Goal: Information Seeking & Learning: Learn about a topic

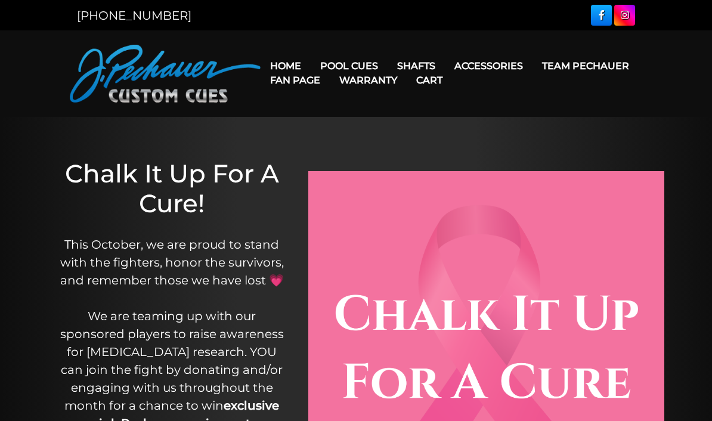
scroll to position [27, 0]
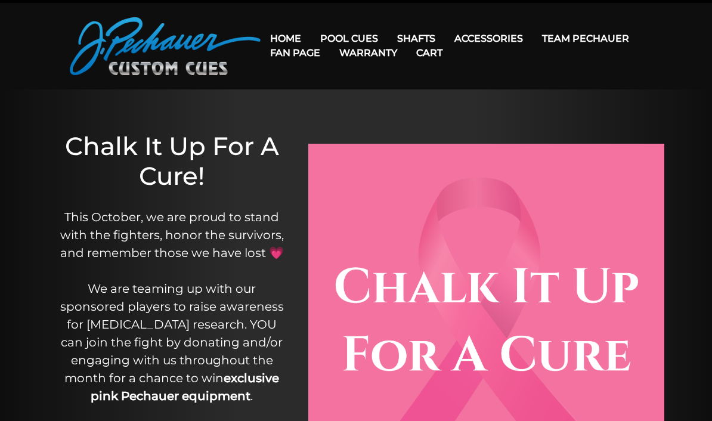
click at [346, 35] on link "Pool Cues" at bounding box center [349, 38] width 77 height 30
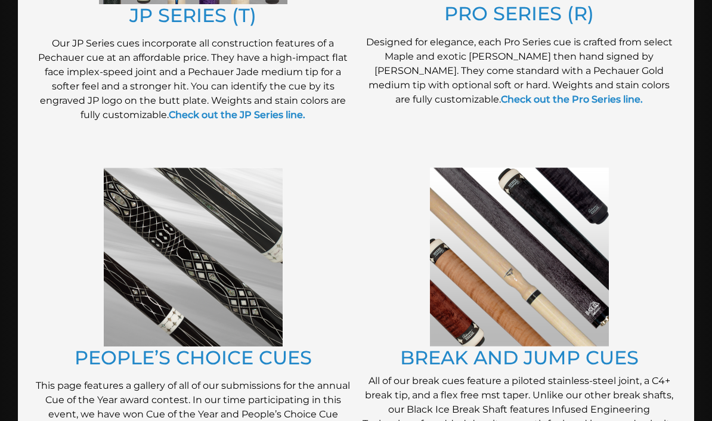
scroll to position [627, 0]
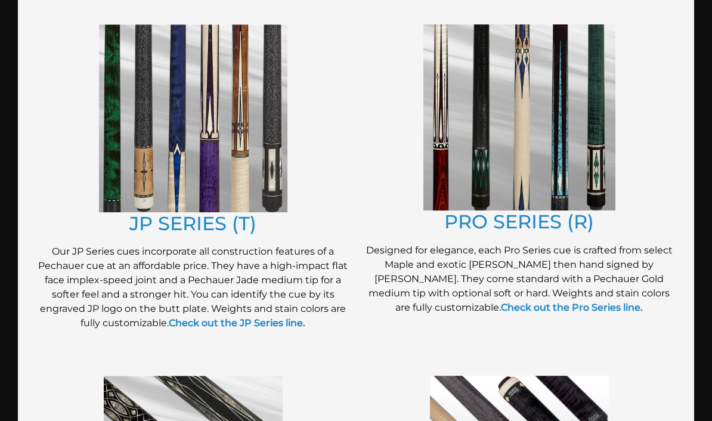
click at [488, 231] on link "PRO SERIES (R)" at bounding box center [519, 221] width 150 height 23
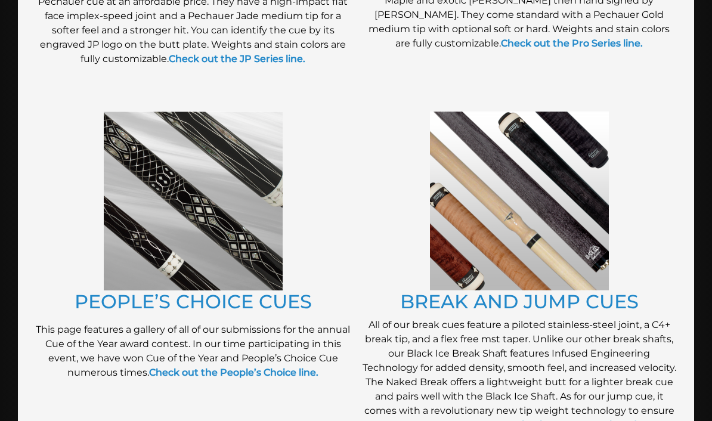
scroll to position [965, 0]
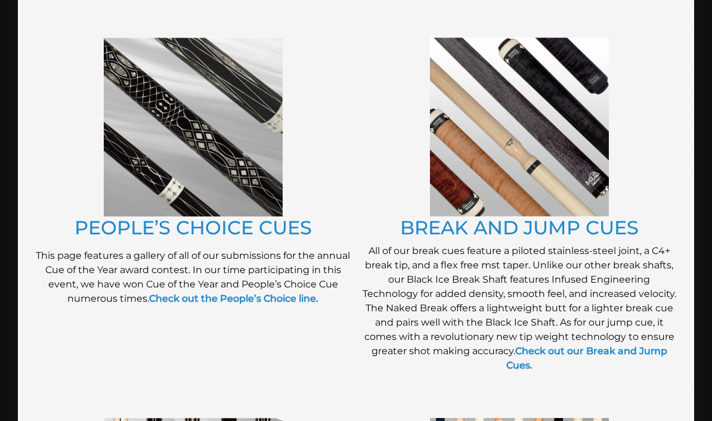
click at [140, 222] on link "PEOPLE’S CHOICE CUES" at bounding box center [193, 227] width 237 height 23
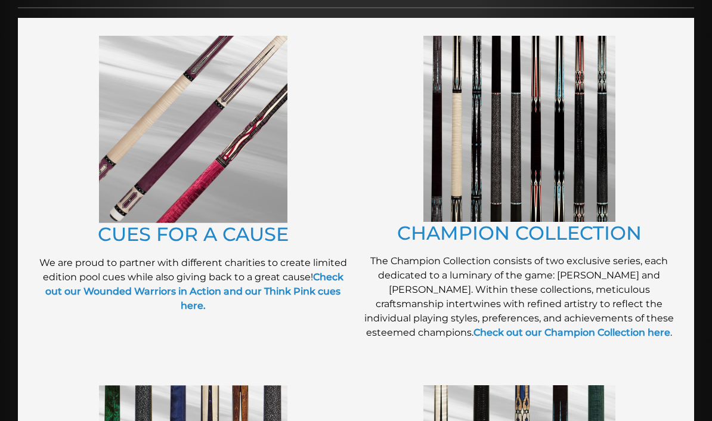
scroll to position [262, 0]
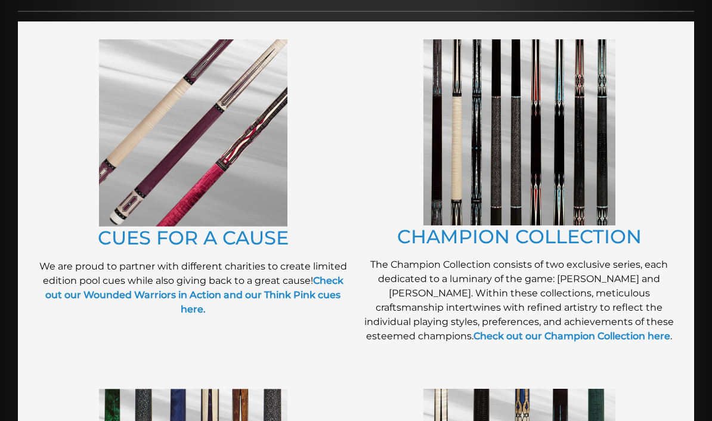
click at [444, 132] on img at bounding box center [519, 132] width 192 height 186
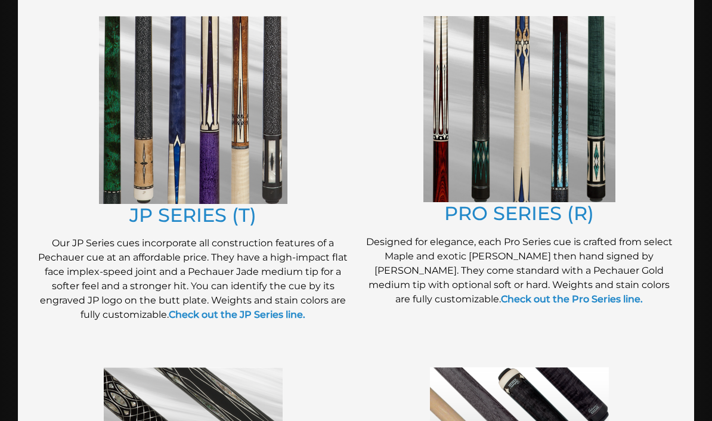
scroll to position [670, 0]
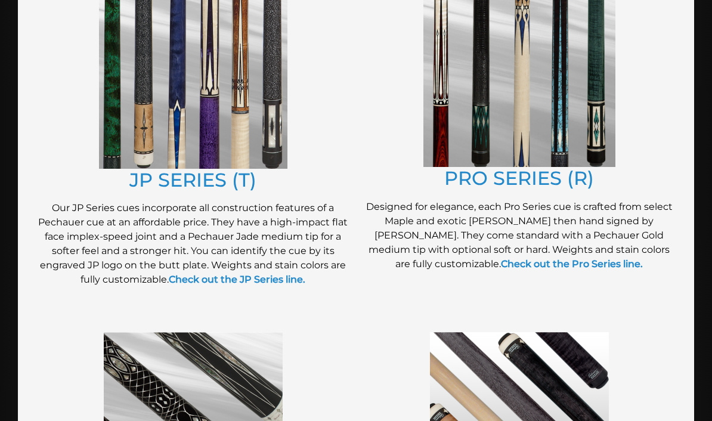
click at [171, 174] on link "JP SERIES (T)" at bounding box center [192, 179] width 127 height 23
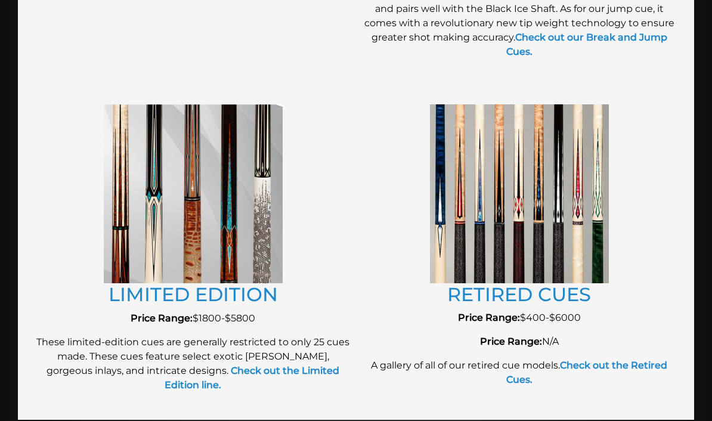
scroll to position [1406, 0]
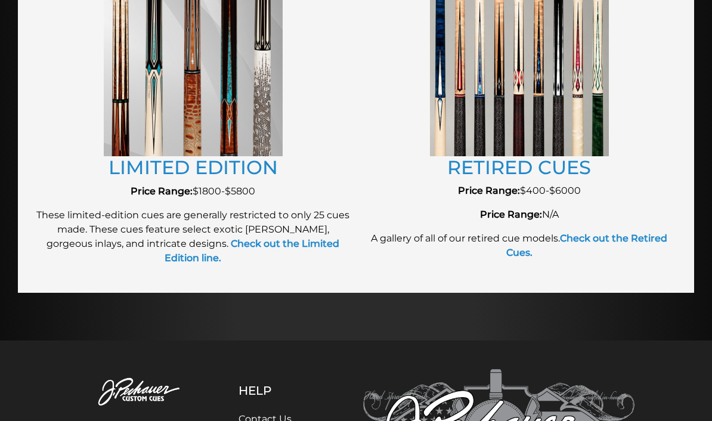
click at [448, 163] on link "RETIRED CUES" at bounding box center [519, 167] width 144 height 23
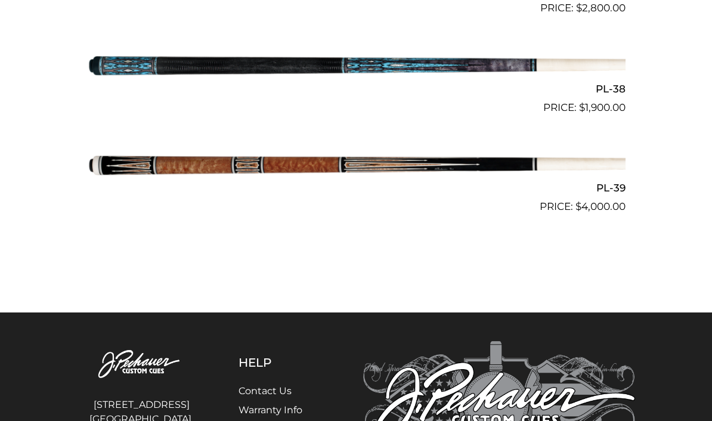
scroll to position [3151, 0]
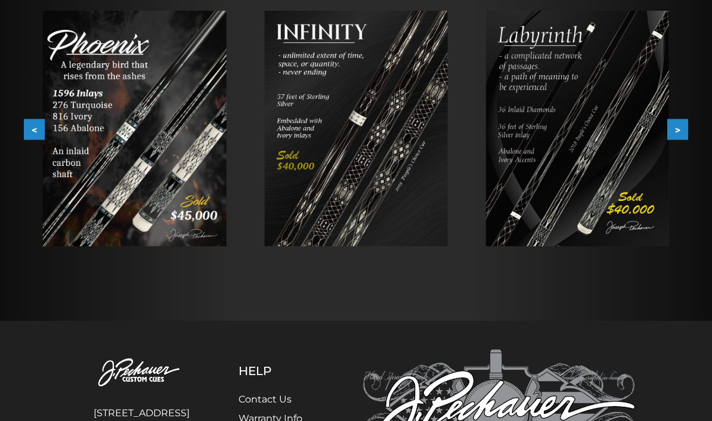
scroll to position [228, 0]
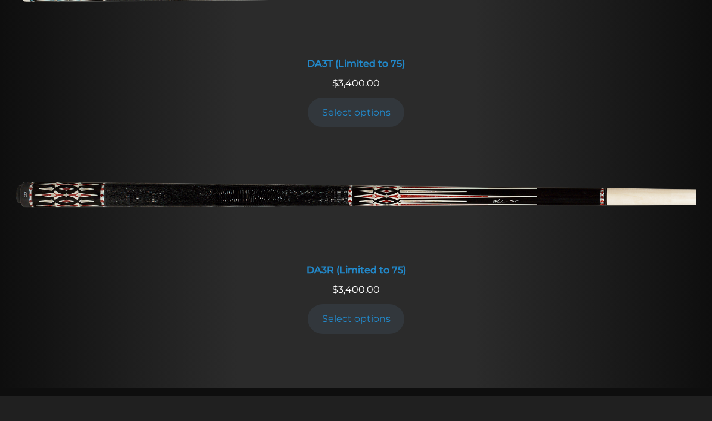
scroll to position [2070, 0]
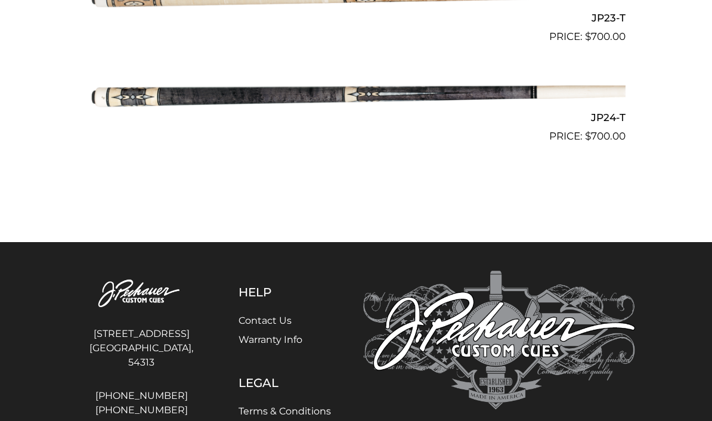
scroll to position [2625, 0]
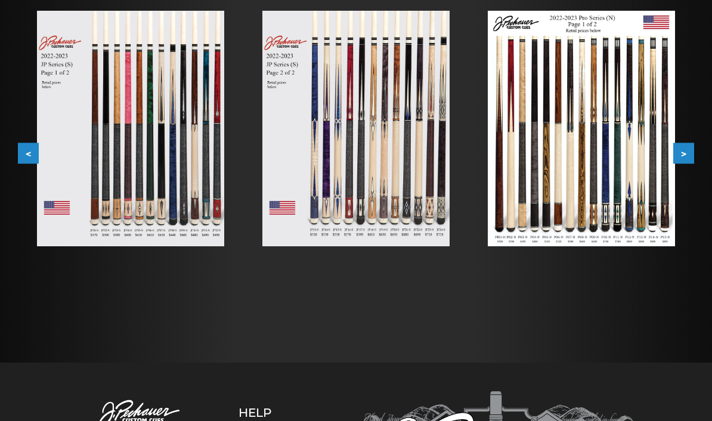
scroll to position [245, 0]
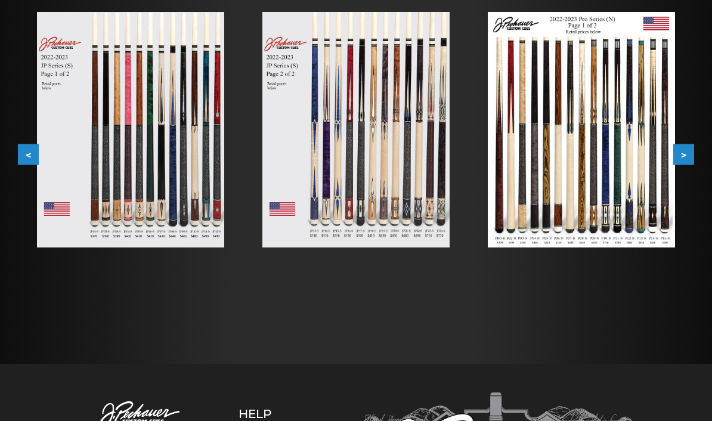
click at [688, 144] on button ">" at bounding box center [683, 154] width 21 height 21
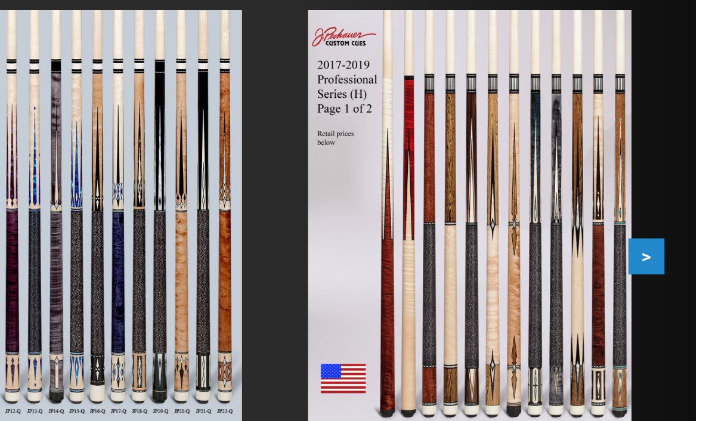
scroll to position [0, 0]
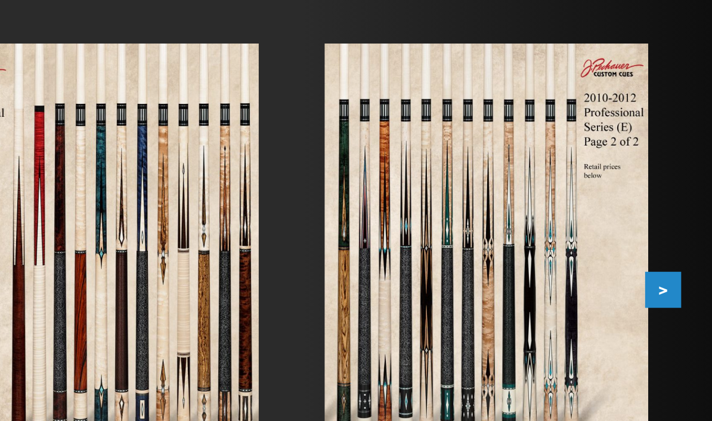
click at [488, 65] on img at bounding box center [581, 162] width 187 height 253
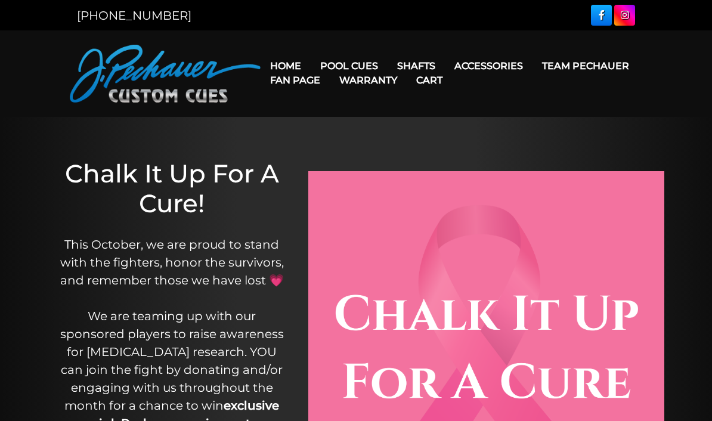
scroll to position [27, 0]
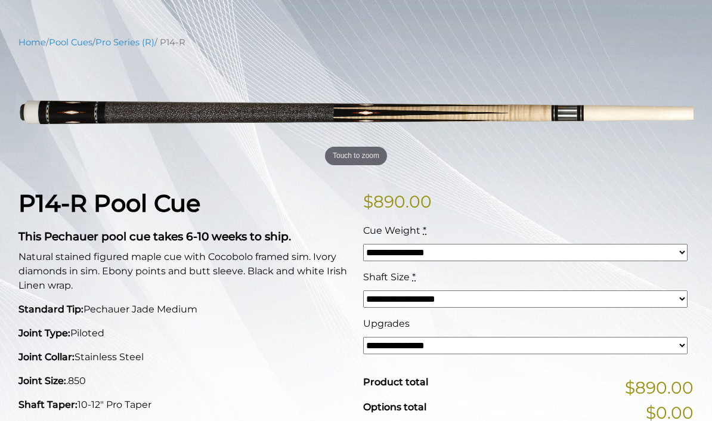
scroll to position [124, 0]
